Goal: Contribute content: Add original content to the website for others to see

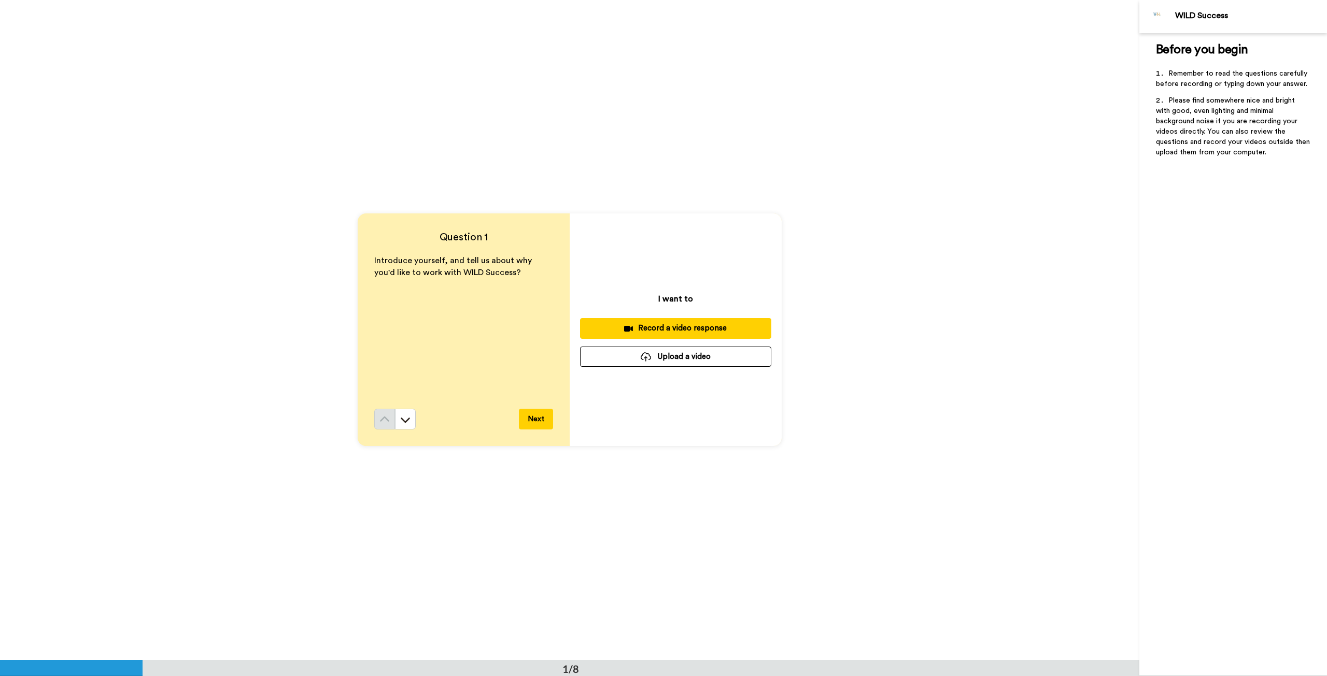
scroll to position [93, 0]
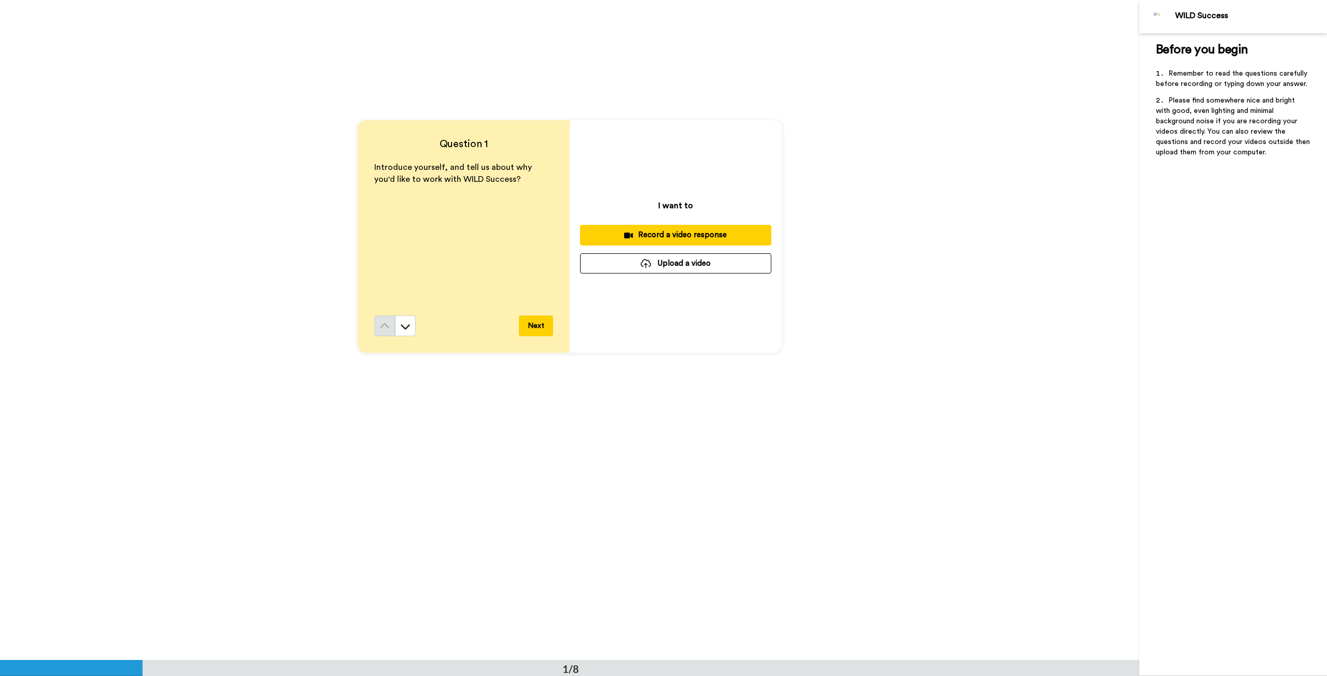
click at [684, 240] on div "Record a video response" at bounding box center [675, 235] width 175 height 11
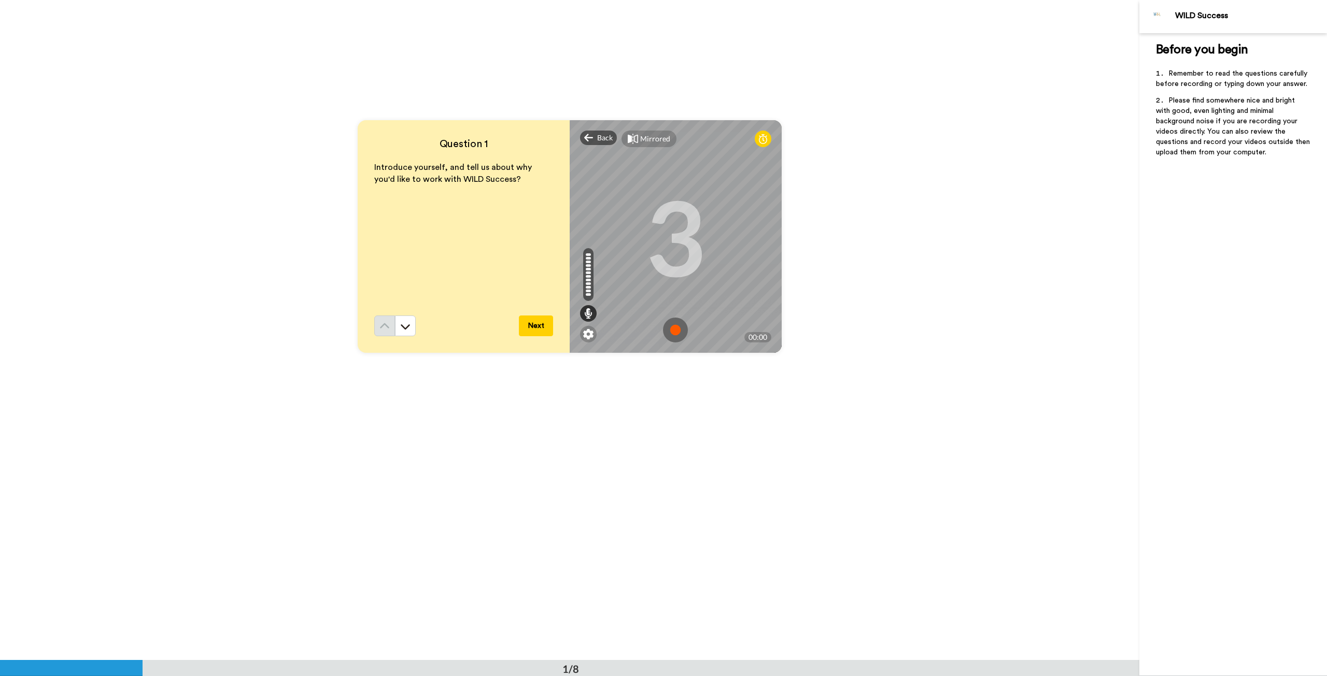
click at [671, 323] on img at bounding box center [675, 330] width 25 height 25
click at [665, 333] on img at bounding box center [675, 330] width 25 height 25
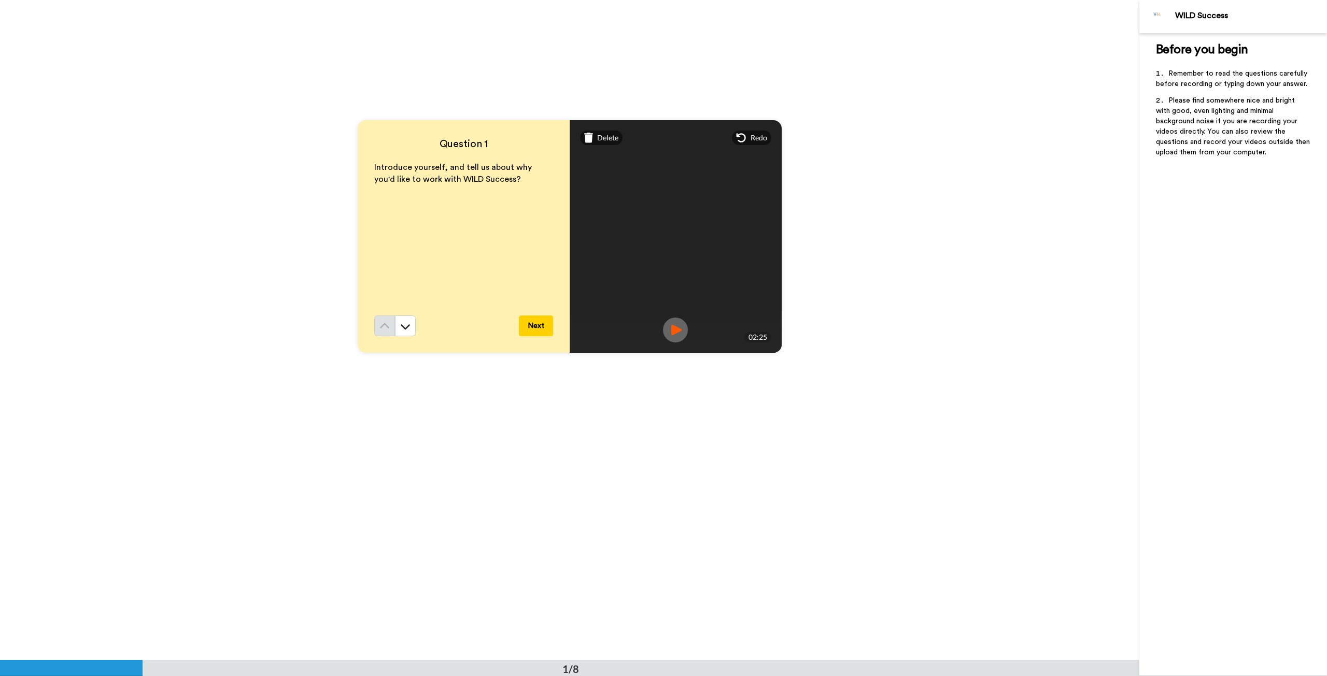
click at [678, 330] on img at bounding box center [675, 330] width 25 height 25
click at [520, 327] on button "Next" at bounding box center [536, 326] width 34 height 21
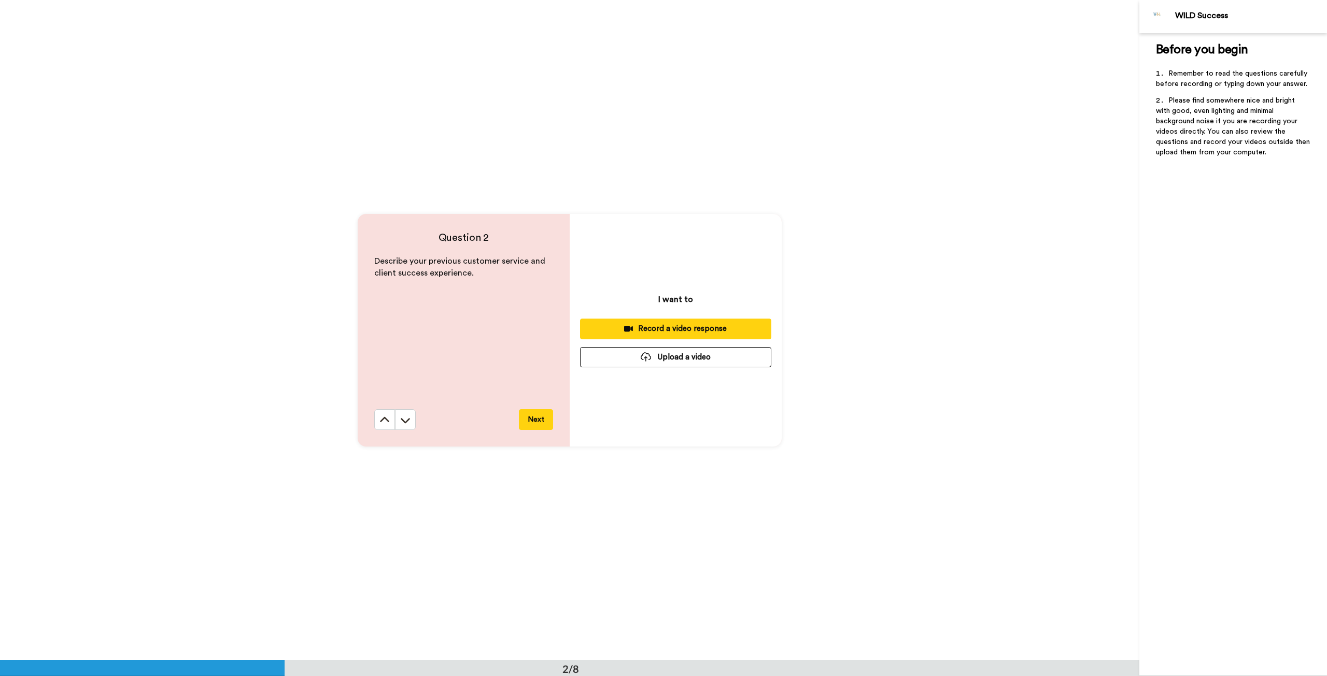
scroll to position [660, 0]
click at [389, 418] on button at bounding box center [384, 419] width 21 height 21
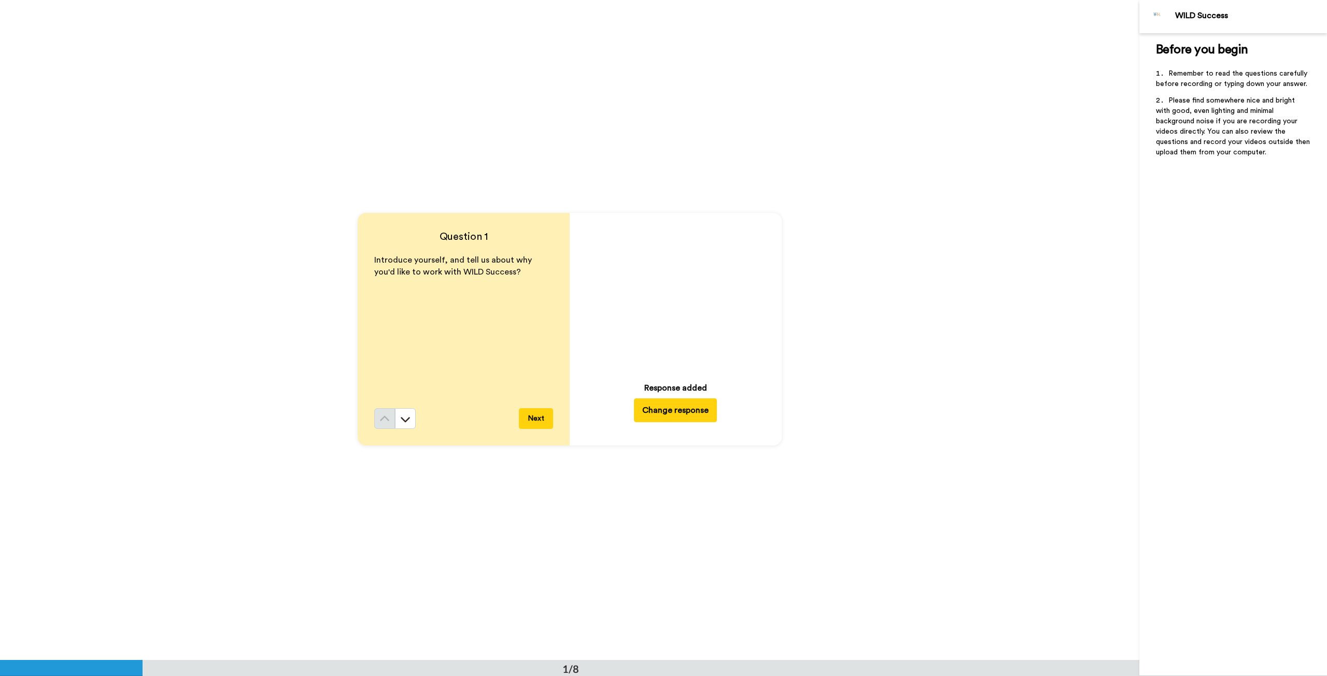
scroll to position [0, 0]
click at [685, 413] on button "Change response" at bounding box center [675, 411] width 83 height 24
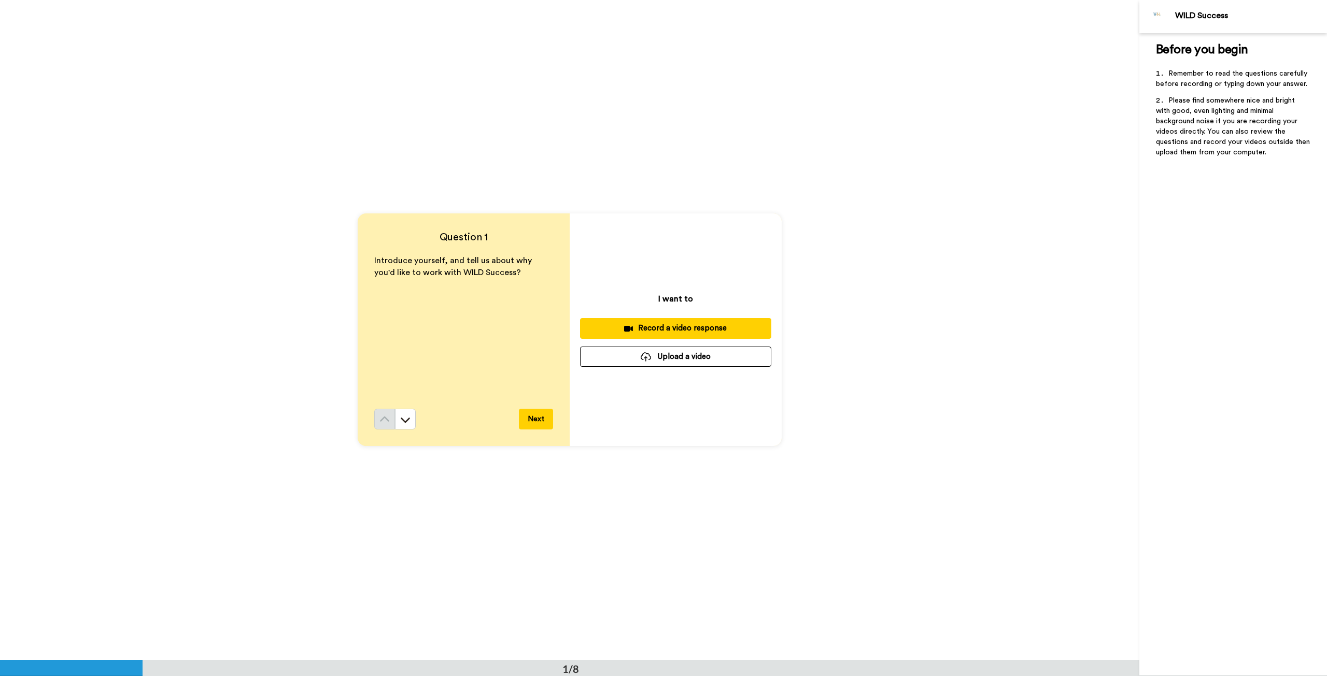
click at [681, 330] on div "Record a video response" at bounding box center [675, 328] width 175 height 11
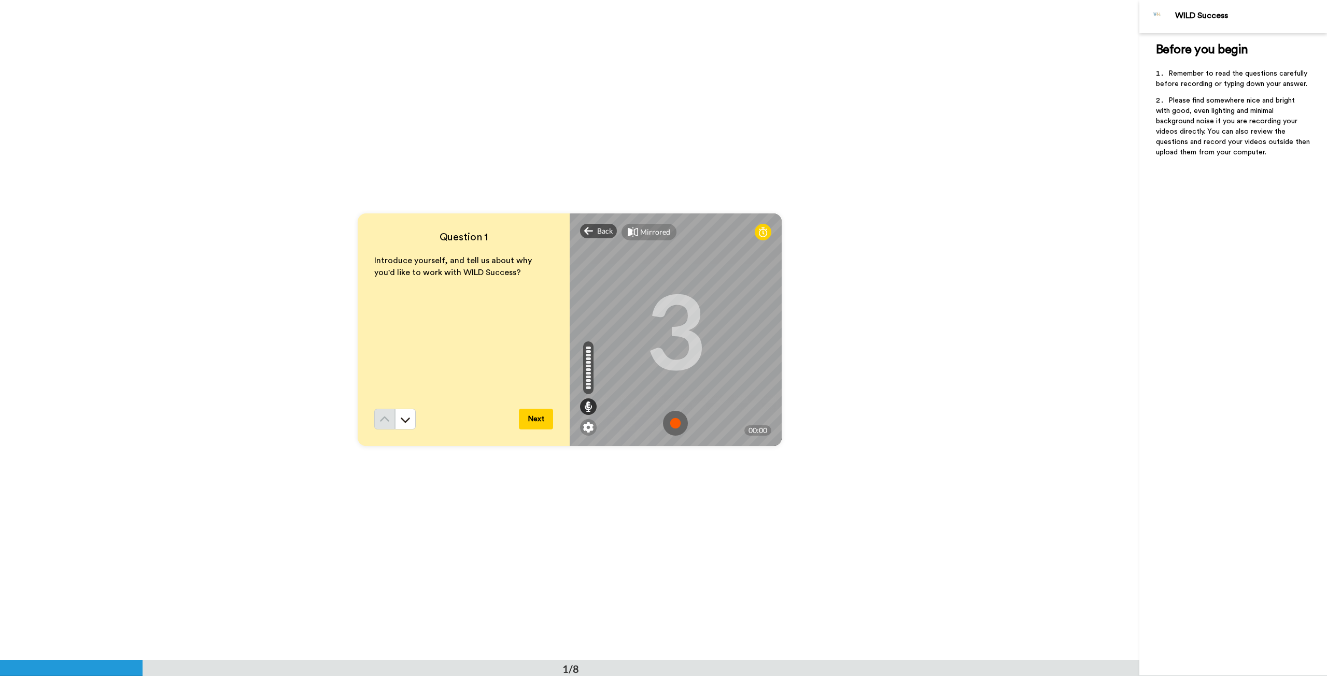
click at [674, 419] on img at bounding box center [675, 423] width 25 height 25
click at [678, 425] on img at bounding box center [675, 423] width 25 height 25
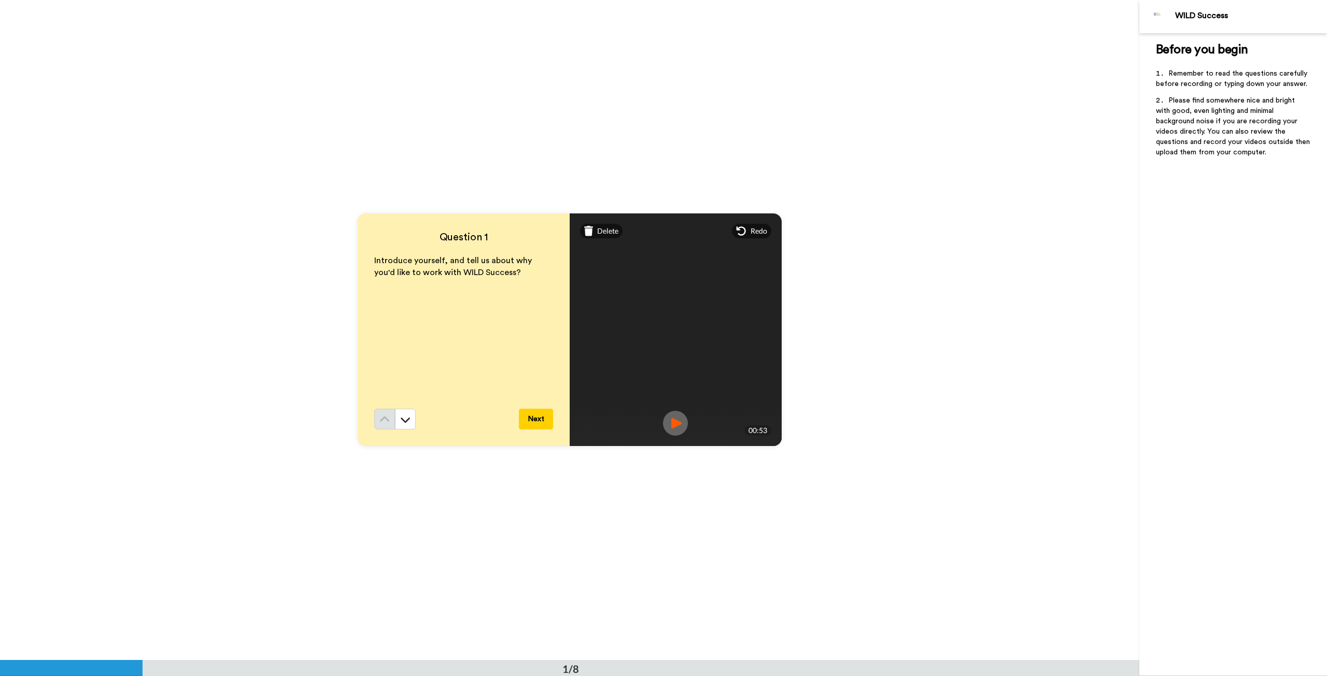
click at [528, 417] on button "Next" at bounding box center [536, 419] width 34 height 21
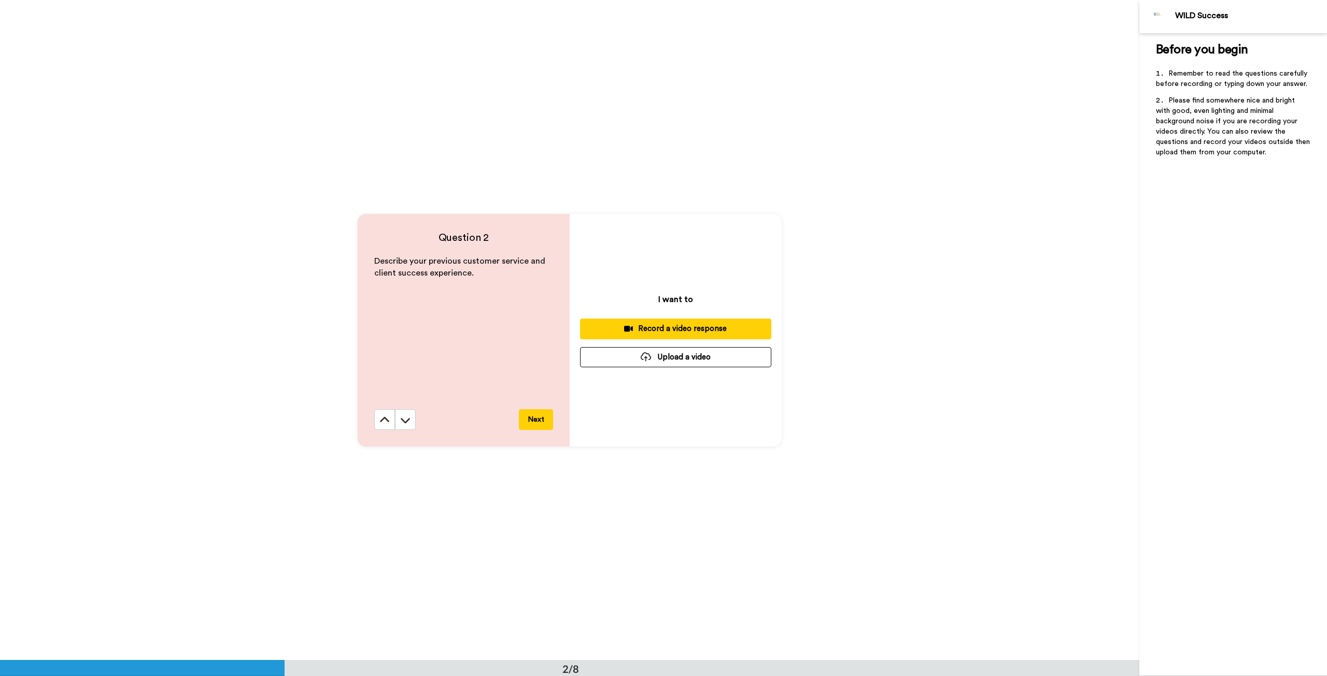
scroll to position [660, 0]
click at [677, 331] on div "Record a video response" at bounding box center [675, 328] width 175 height 11
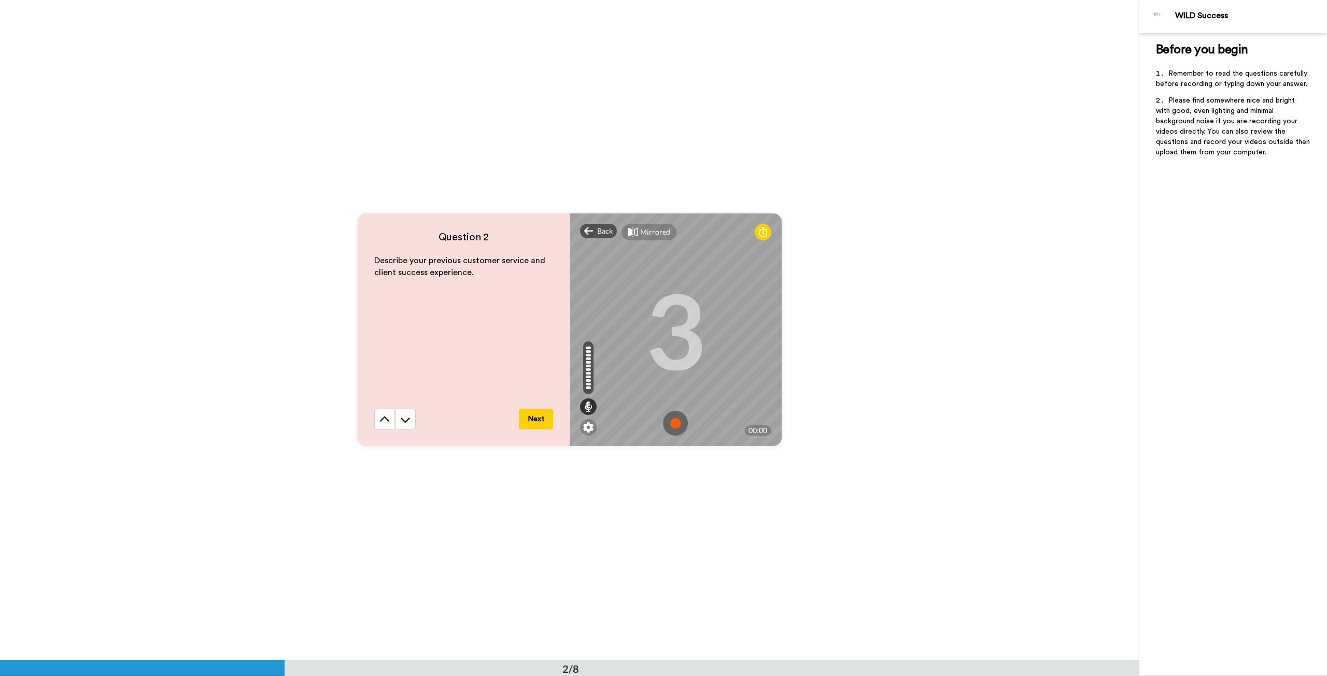
click at [673, 435] on img at bounding box center [675, 423] width 25 height 25
click at [592, 227] on div "Back" at bounding box center [598, 231] width 37 height 15
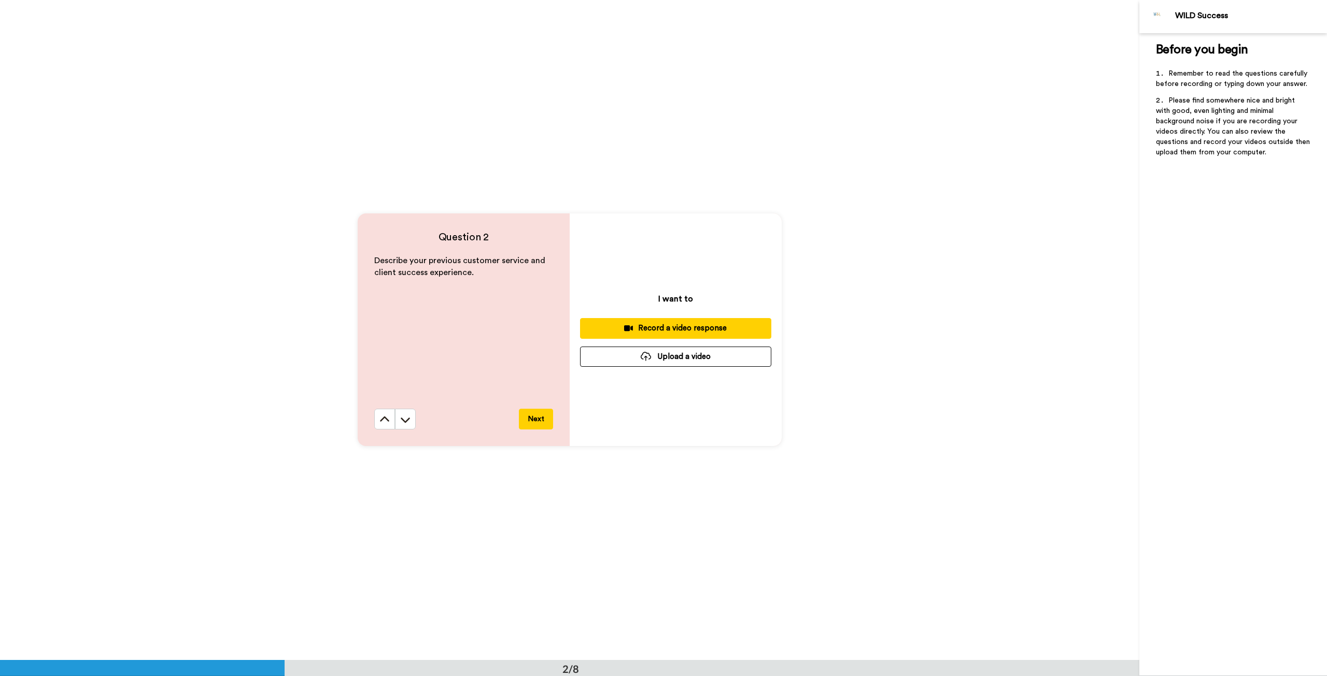
click at [722, 330] on div "Record a video response" at bounding box center [675, 328] width 175 height 11
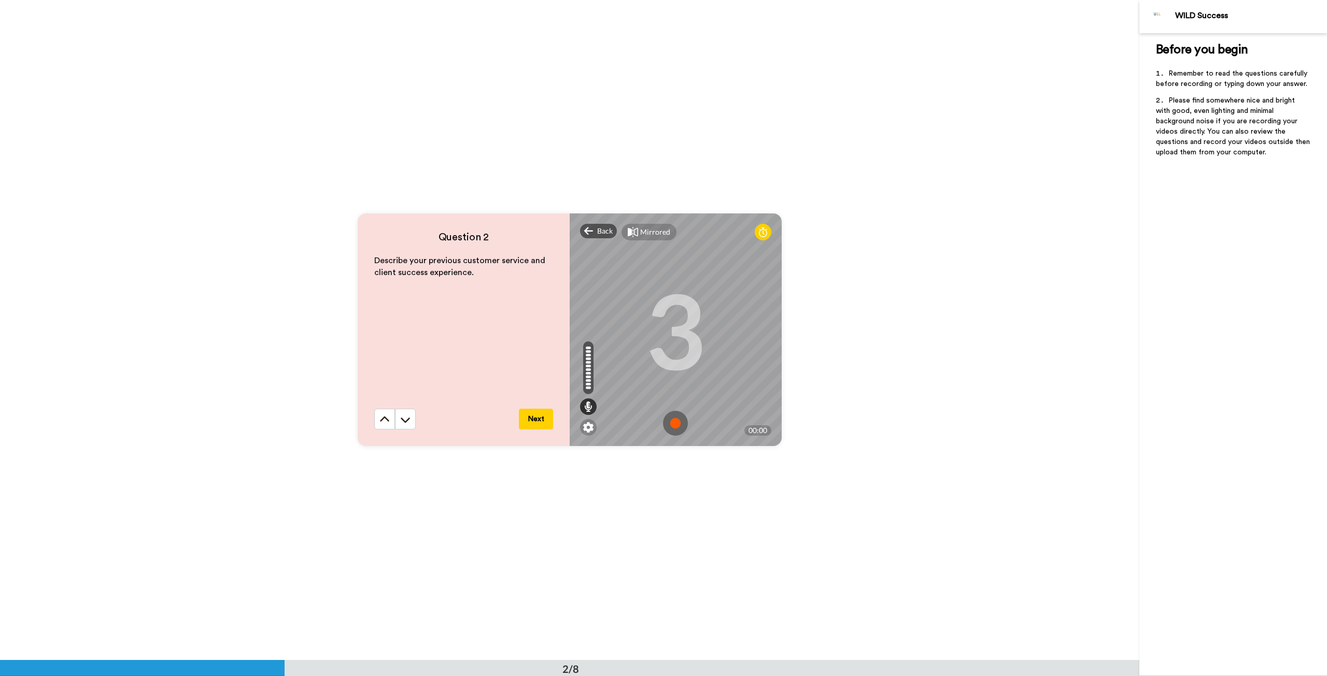
click at [675, 424] on img at bounding box center [675, 423] width 25 height 25
click at [672, 420] on img at bounding box center [675, 423] width 25 height 25
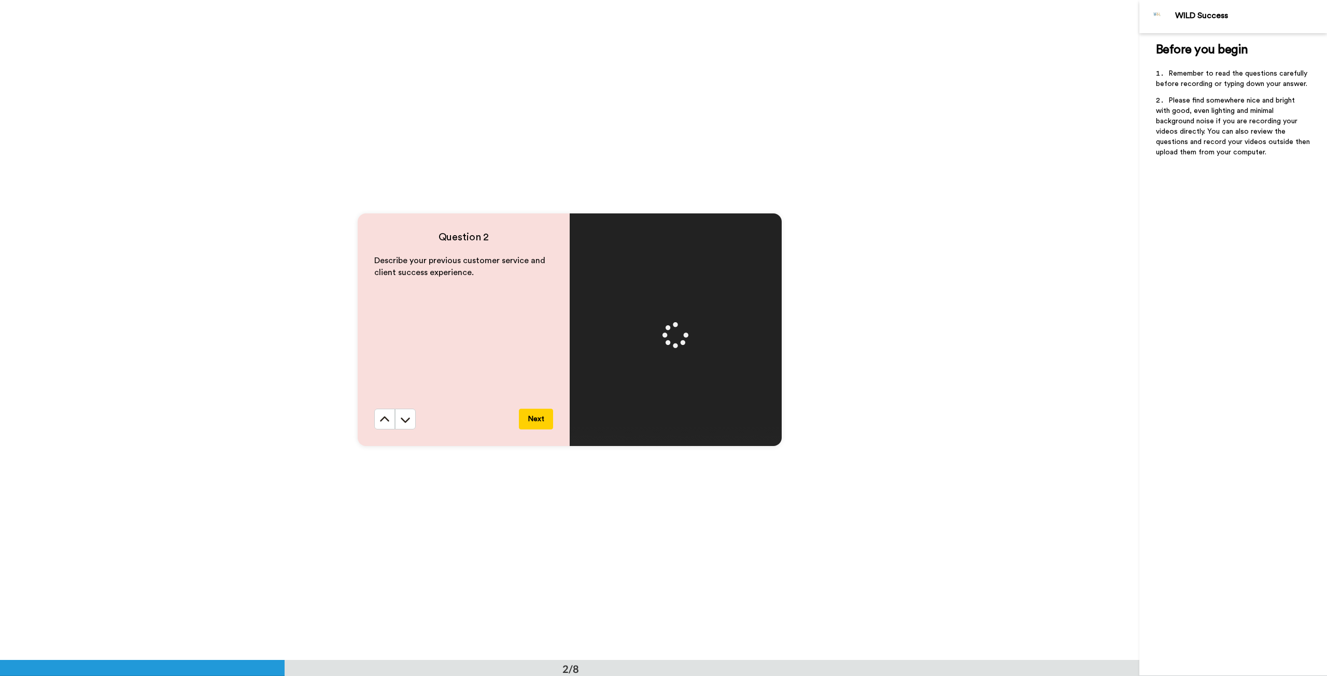
click at [538, 415] on button "Next" at bounding box center [536, 419] width 34 height 21
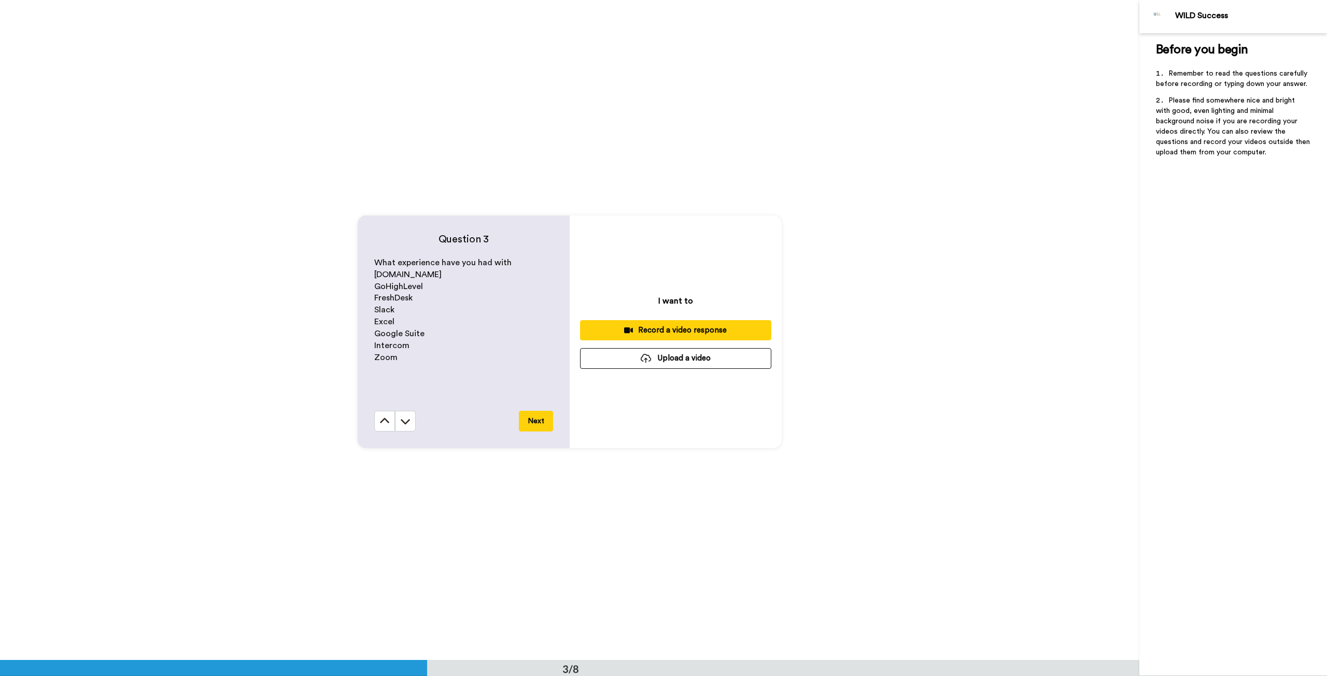
scroll to position [1320, 0]
click at [671, 323] on div "Record a video response" at bounding box center [675, 328] width 175 height 11
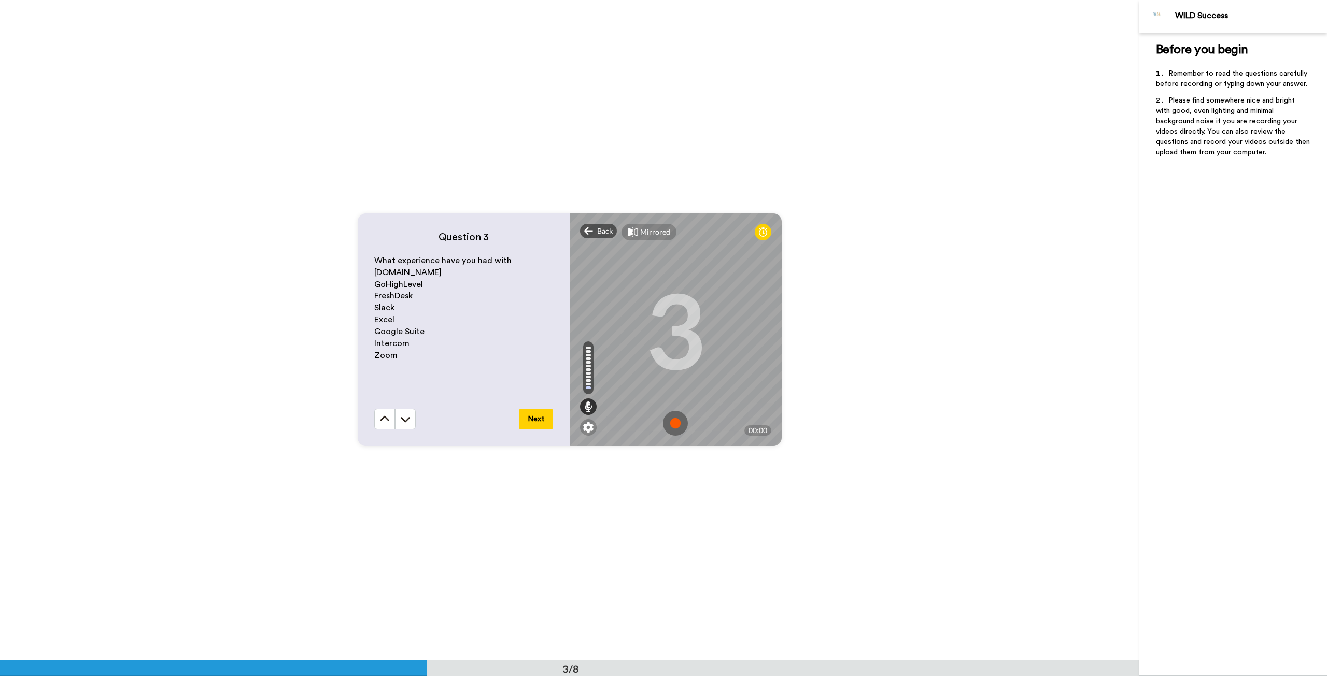
click at [678, 425] on img at bounding box center [675, 423] width 25 height 25
click at [664, 419] on img at bounding box center [675, 423] width 25 height 25
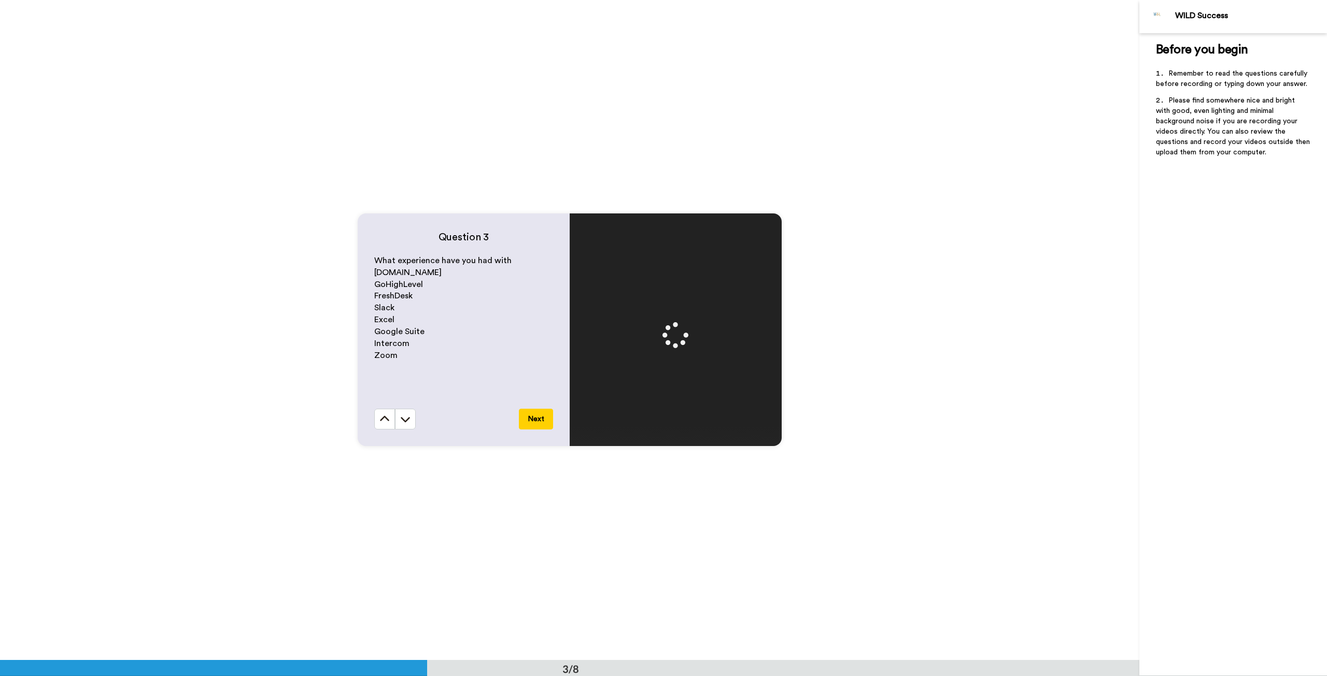
click at [530, 412] on button "Next" at bounding box center [536, 419] width 34 height 21
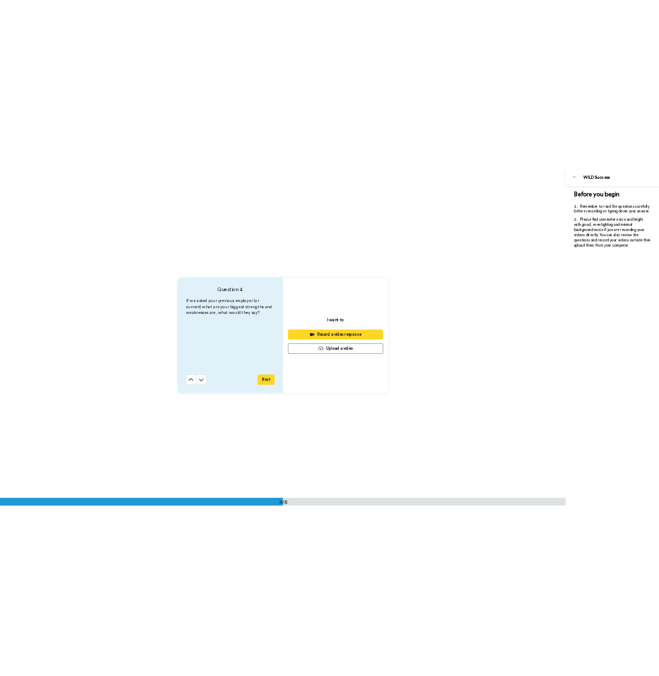
scroll to position [1981, 0]
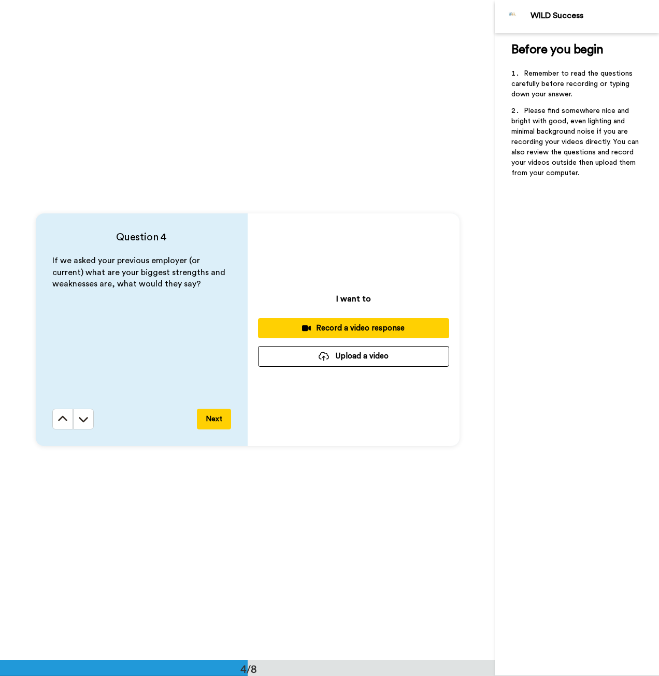
click at [385, 330] on div "Record a video response" at bounding box center [353, 328] width 175 height 11
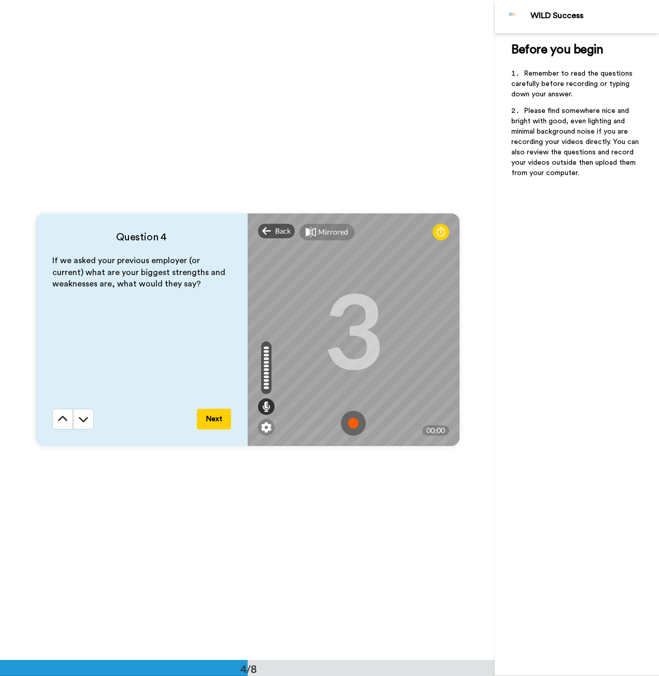
click at [349, 418] on img at bounding box center [353, 423] width 25 height 25
click at [352, 415] on img at bounding box center [353, 423] width 25 height 25
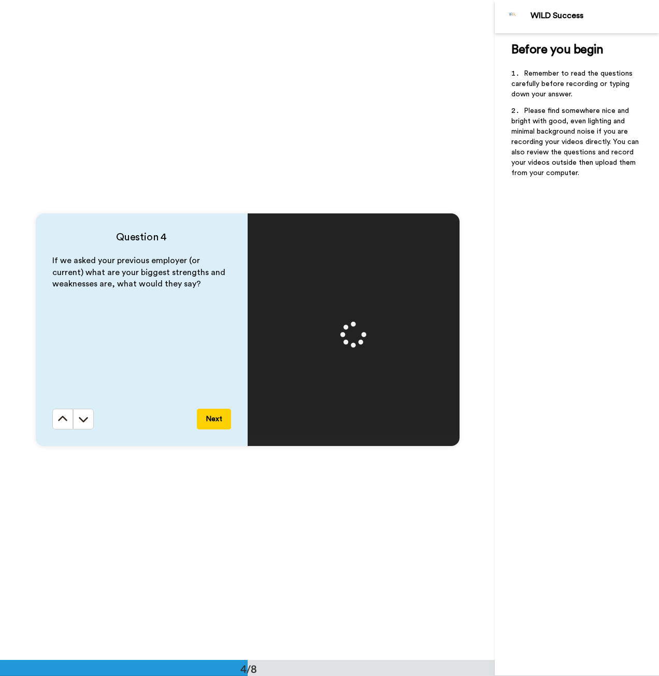
drag, startPoint x: 211, startPoint y: 411, endPoint x: 327, endPoint y: 355, distance: 128.6
click at [212, 411] on button "Next" at bounding box center [214, 419] width 34 height 21
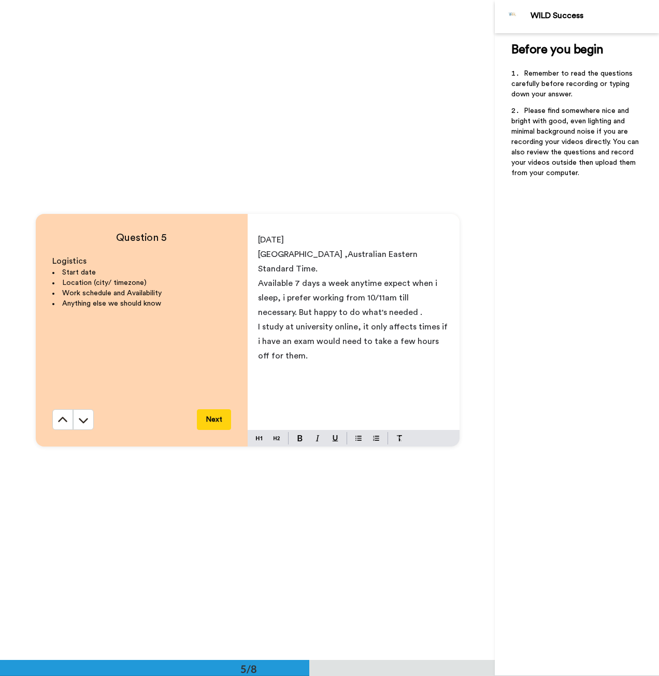
scroll to position [2641, 0]
click at [197, 419] on button "Next" at bounding box center [214, 418] width 34 height 21
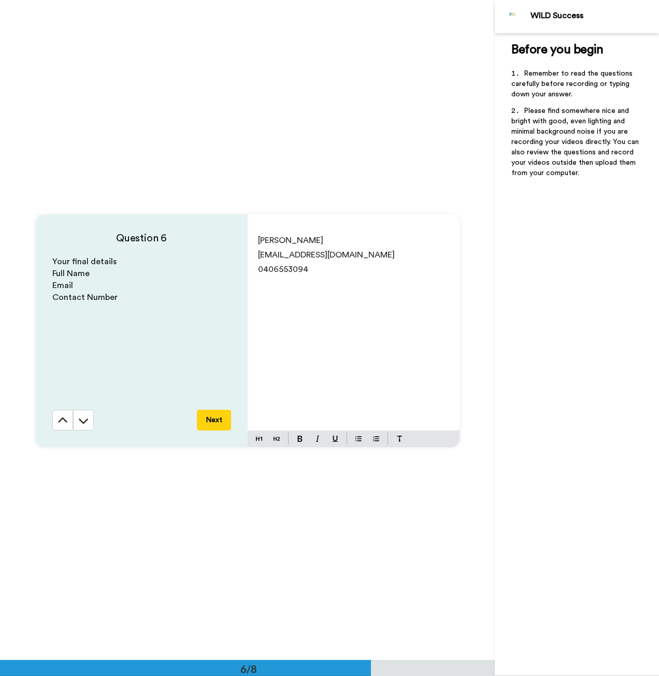
scroll to position [3301, 0]
click at [205, 414] on button "Next" at bounding box center [214, 419] width 34 height 21
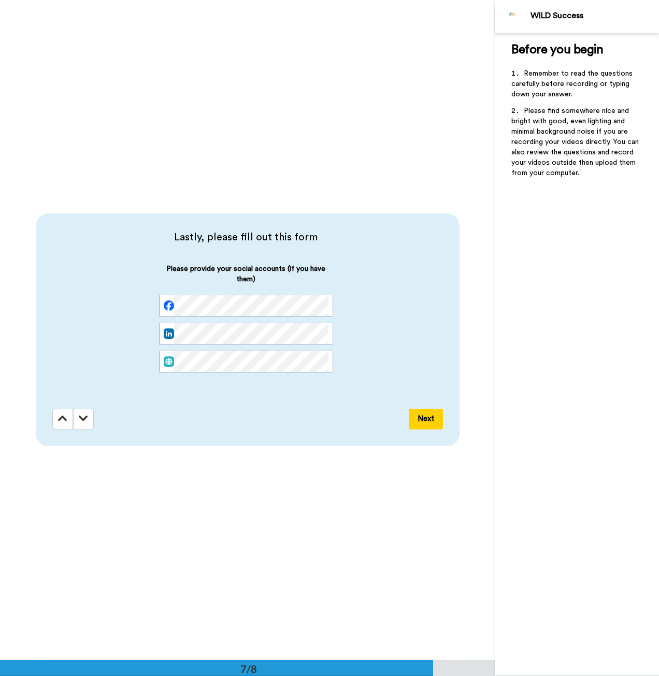
click at [422, 427] on button "Next" at bounding box center [426, 419] width 34 height 21
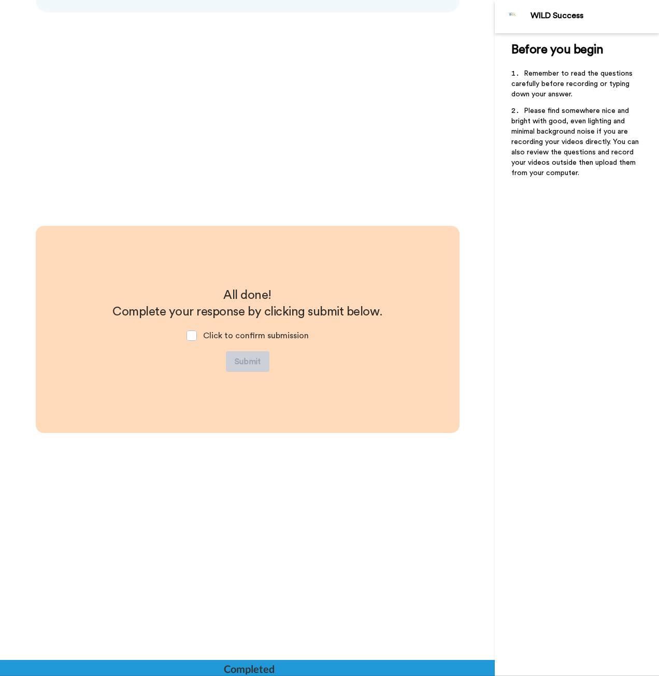
scroll to position [4395, 0]
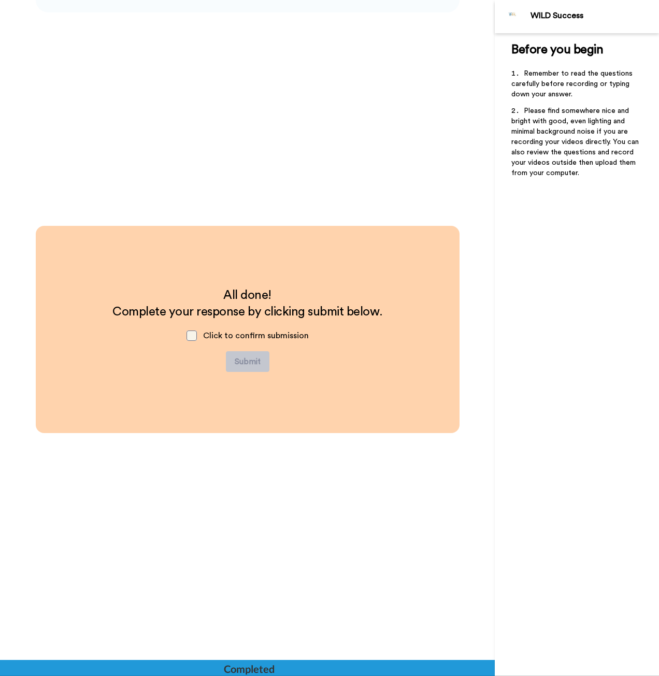
click at [192, 332] on span at bounding box center [192, 336] width 10 height 10
click at [255, 363] on button "Submit" at bounding box center [248, 361] width 44 height 21
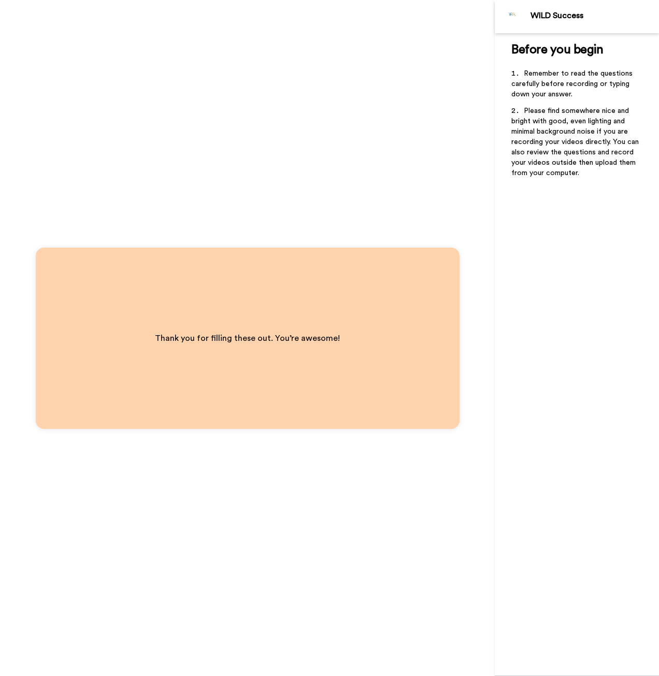
click at [392, 173] on div "Thank you for filling these out. You’re awesome!" at bounding box center [247, 338] width 495 height 676
click at [357, 271] on div "Thank you for filling these out. You’re awesome!" at bounding box center [248, 338] width 424 height 181
